Goal: Task Accomplishment & Management: Use online tool/utility

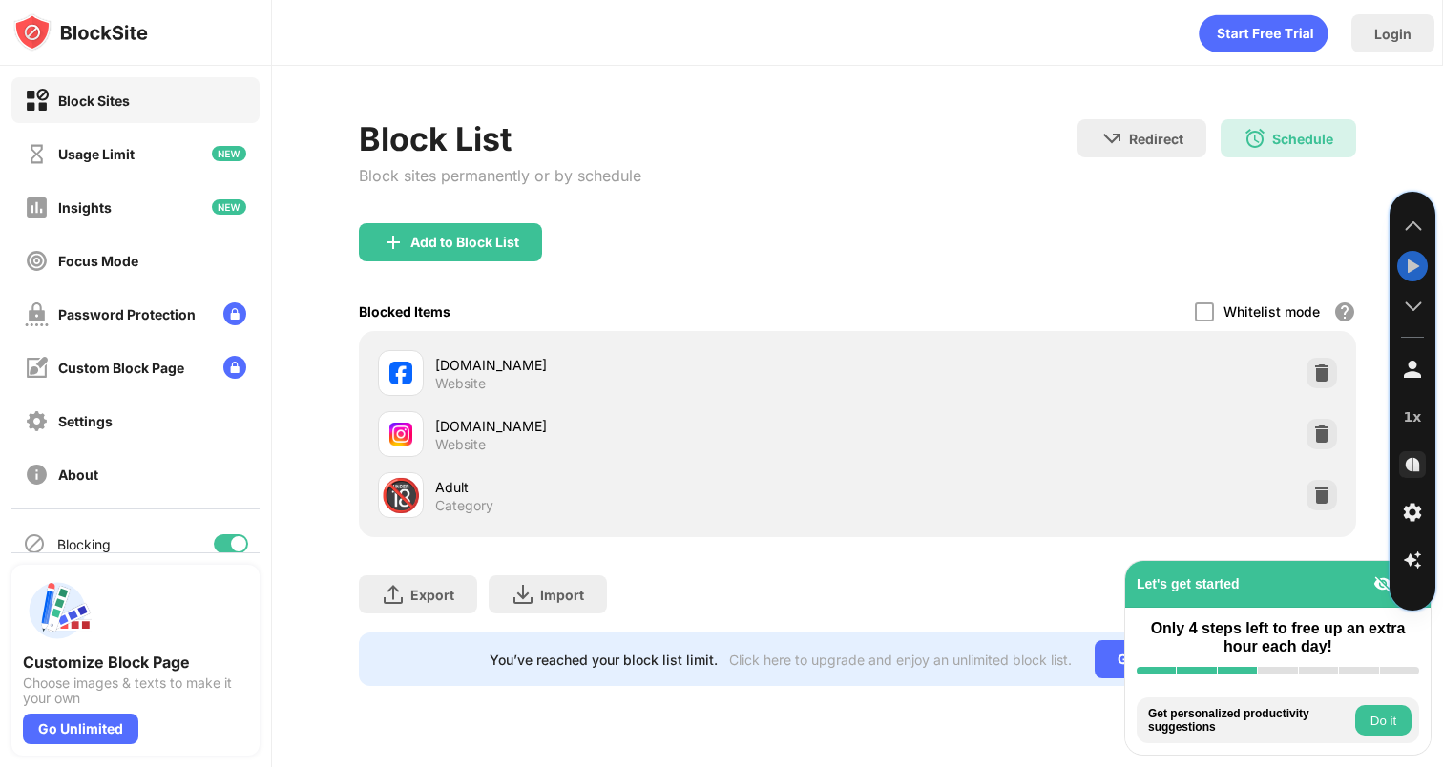
click at [1257, 135] on img at bounding box center [1254, 138] width 23 height 23
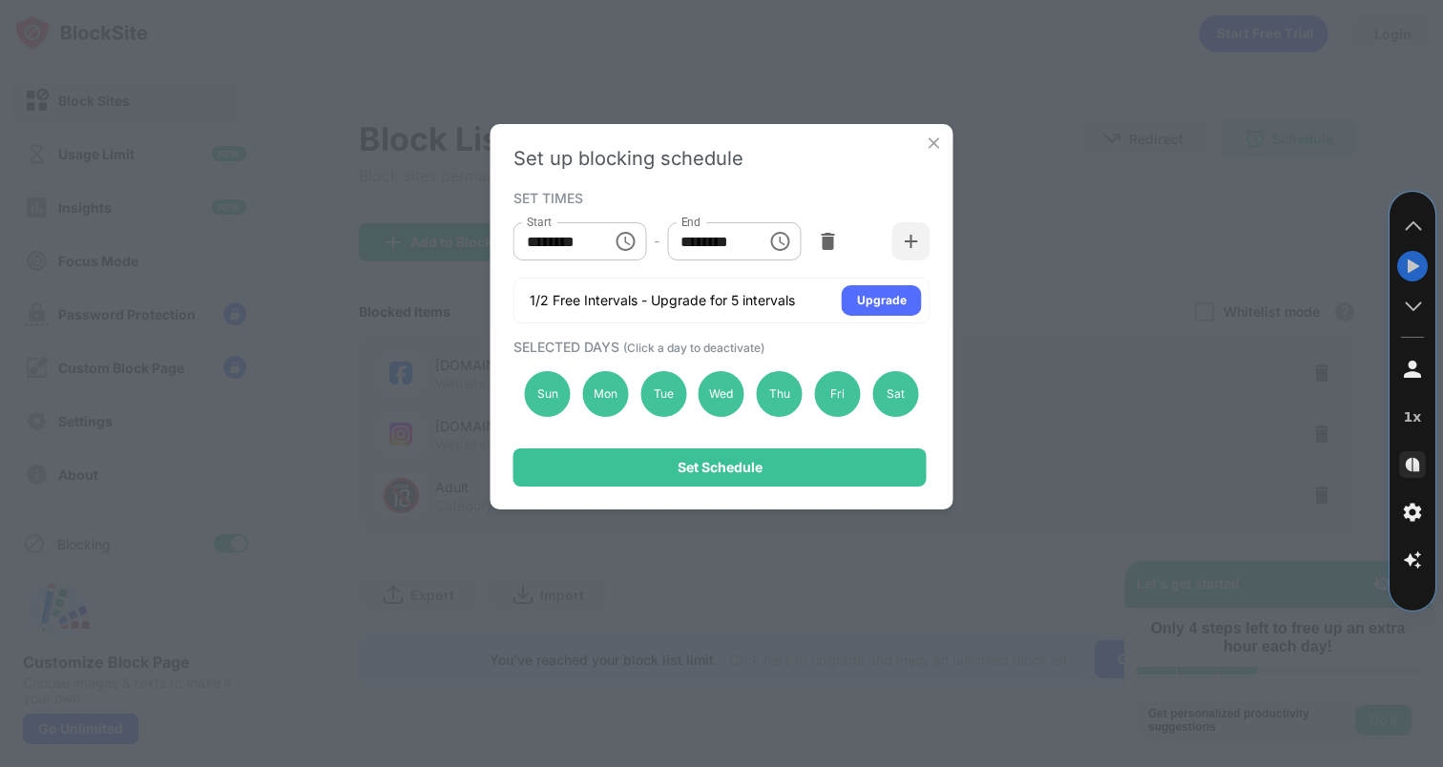
type input "********"
click at [887, 400] on div "Sat" at bounding box center [895, 394] width 46 height 46
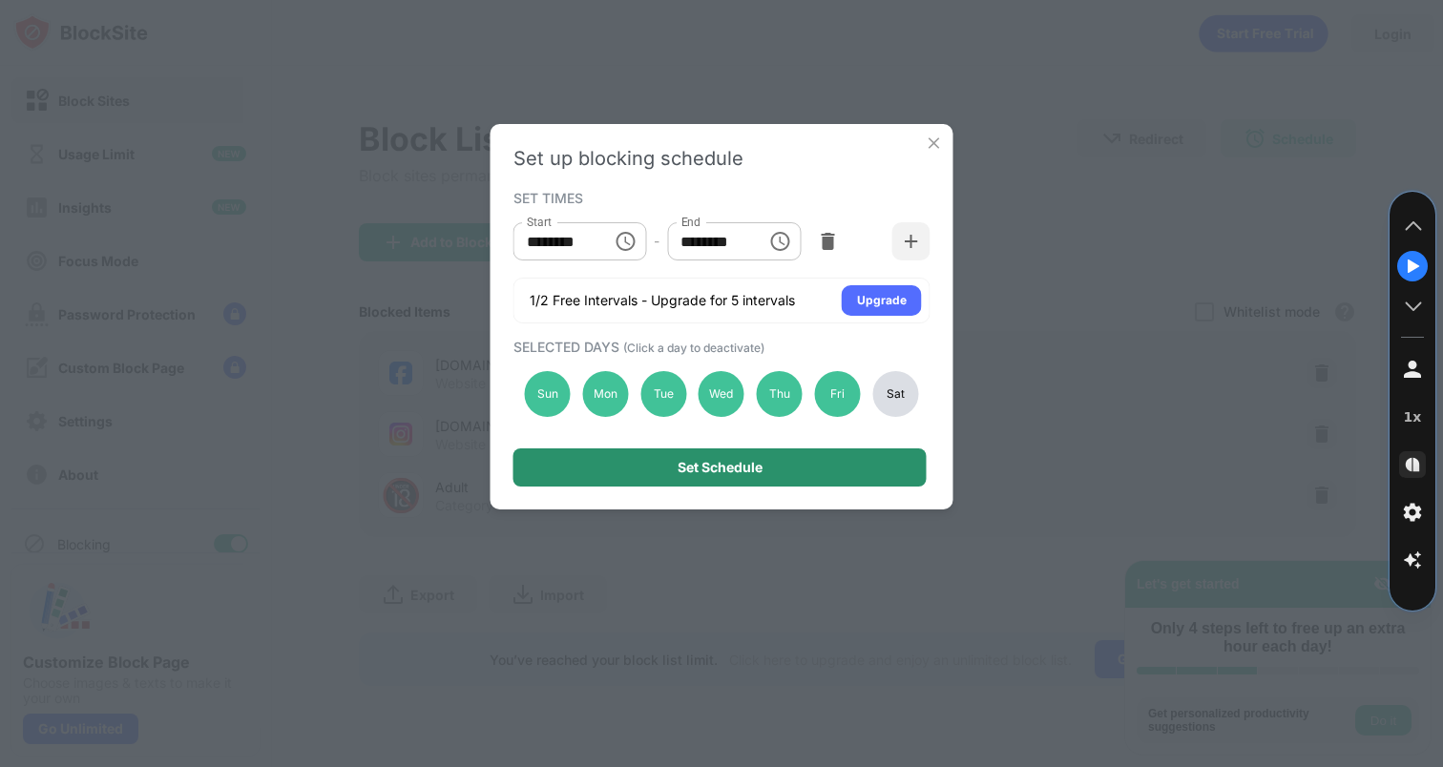
click at [800, 470] on div "Set Schedule" at bounding box center [719, 467] width 413 height 38
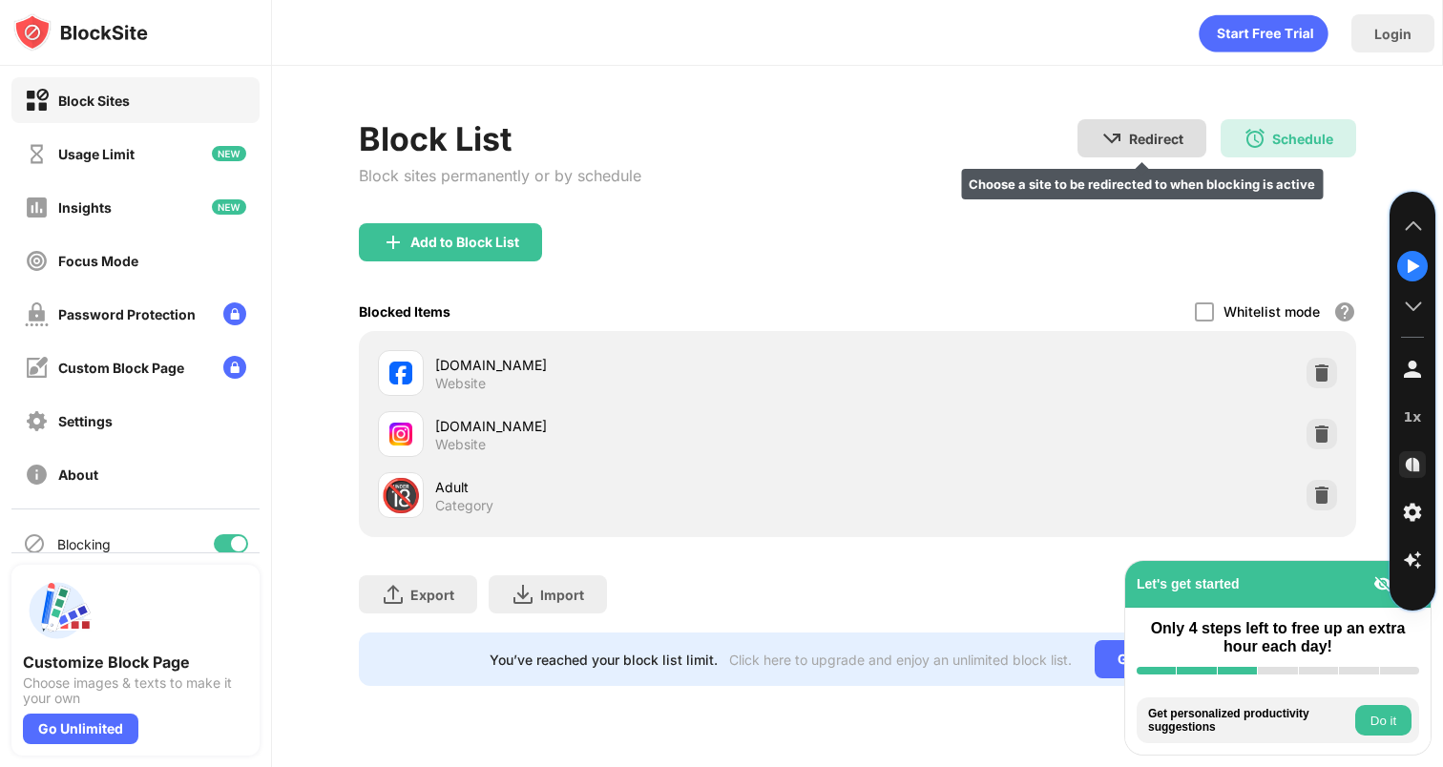
click at [1272, 136] on div "Schedule" at bounding box center [1302, 139] width 61 height 16
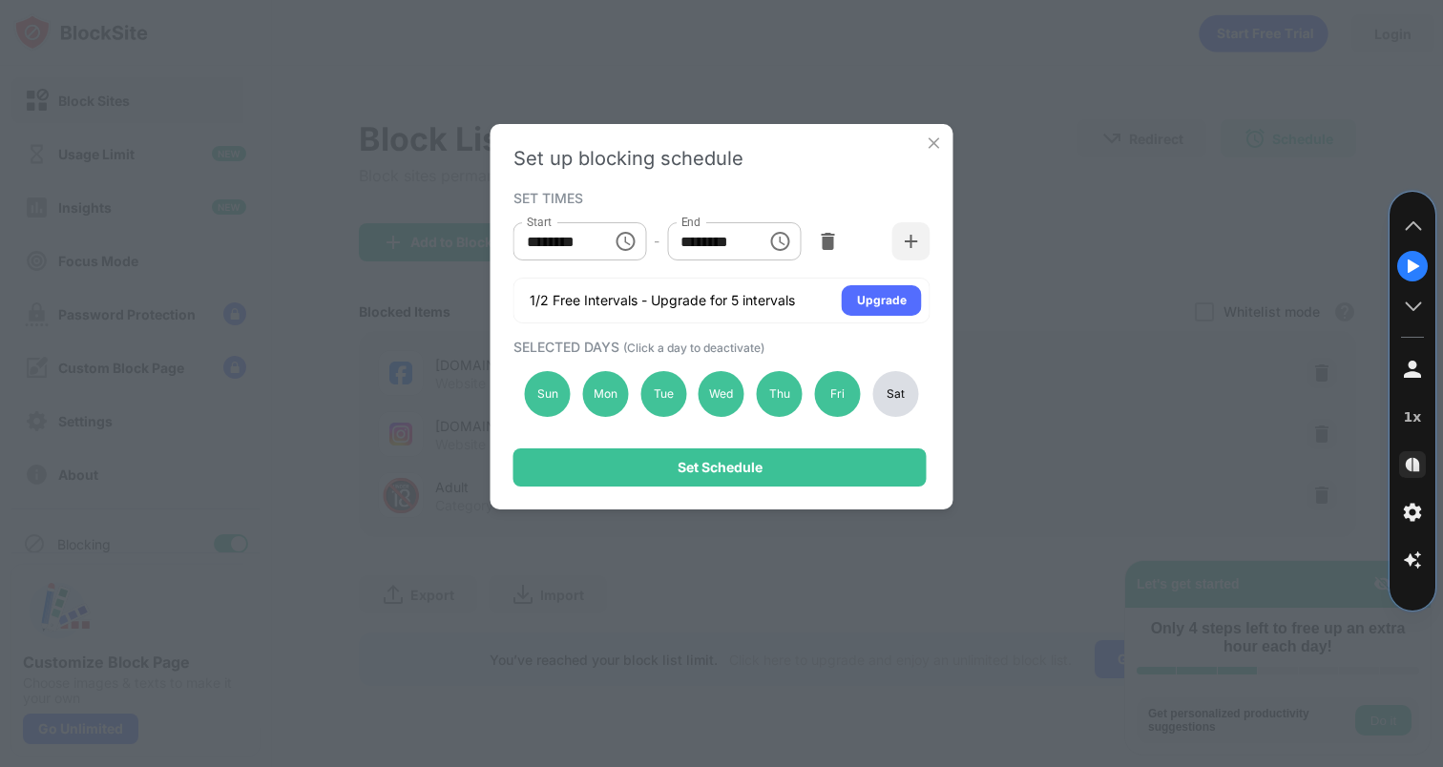
click at [891, 397] on div "Sat" at bounding box center [895, 394] width 46 height 46
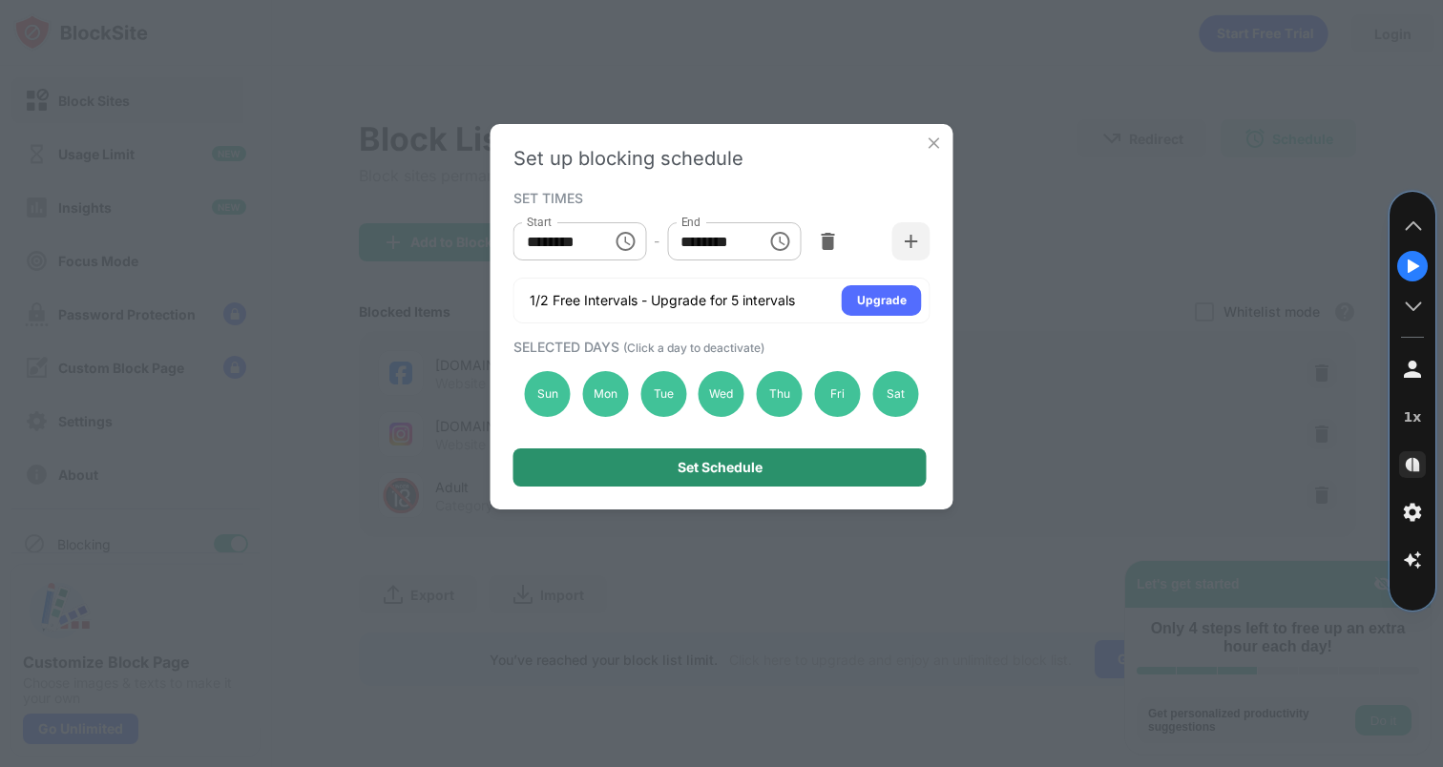
click at [829, 464] on div "Set Schedule" at bounding box center [719, 467] width 413 height 38
